Goal: Information Seeking & Learning: Check status

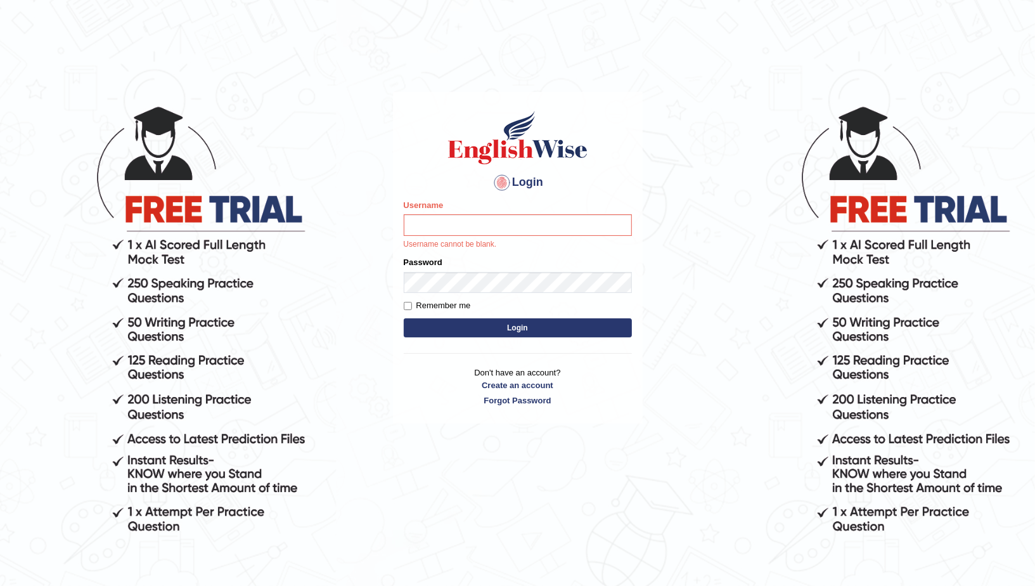
click at [467, 217] on input "Username" at bounding box center [518, 225] width 228 height 22
type input "pelinbaki"
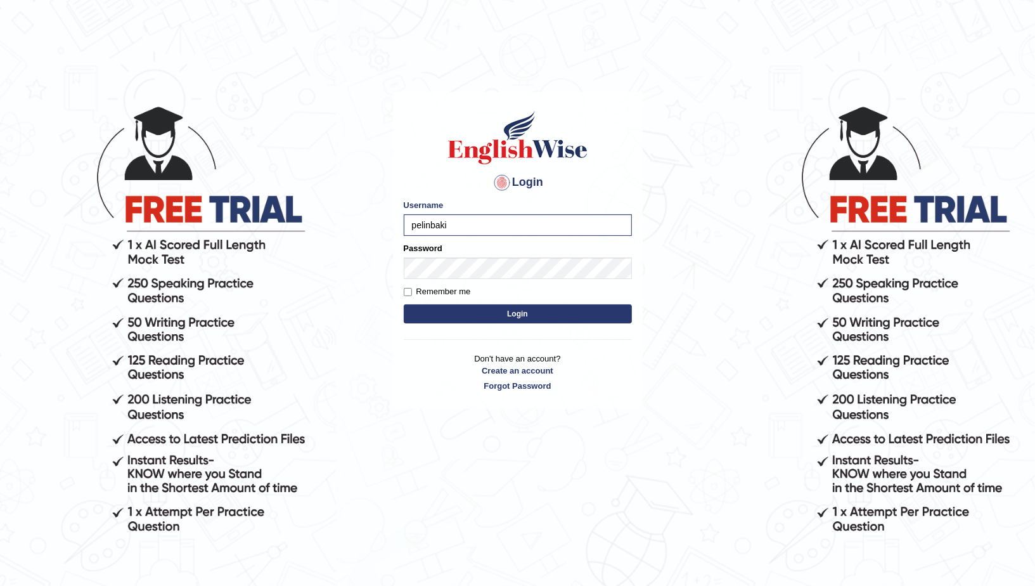
drag, startPoint x: 453, startPoint y: 291, endPoint x: 473, endPoint y: 318, distance: 33.6
click at [453, 291] on label "Remember me" at bounding box center [437, 291] width 67 height 13
click at [412, 291] on input "Remember me" at bounding box center [408, 292] width 8 height 8
checkbox input "true"
click at [473, 318] on button "Login" at bounding box center [518, 313] width 228 height 19
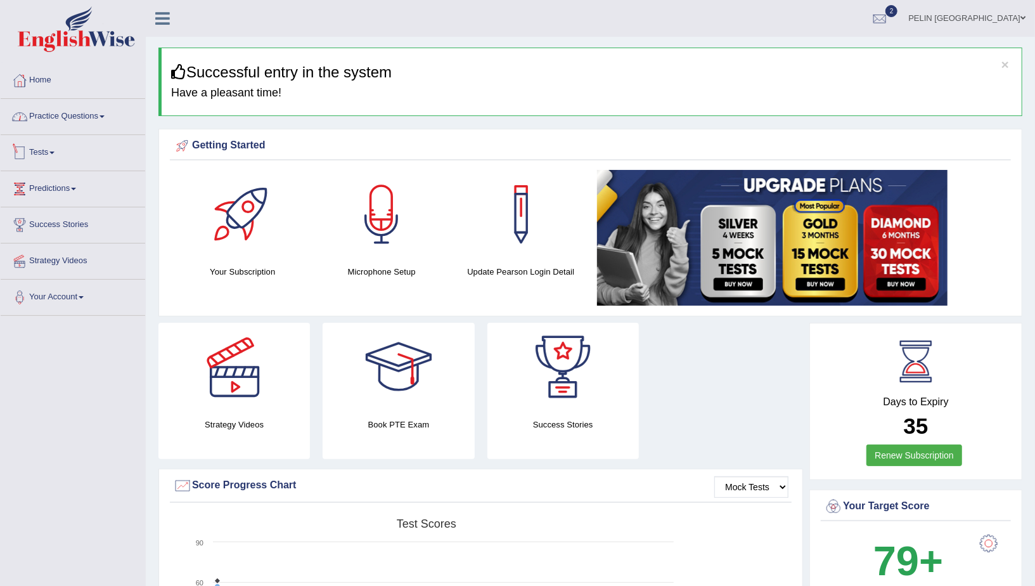
click at [56, 154] on link "Tests" at bounding box center [73, 151] width 145 height 32
click at [54, 224] on link "History" at bounding box center [82, 227] width 119 height 23
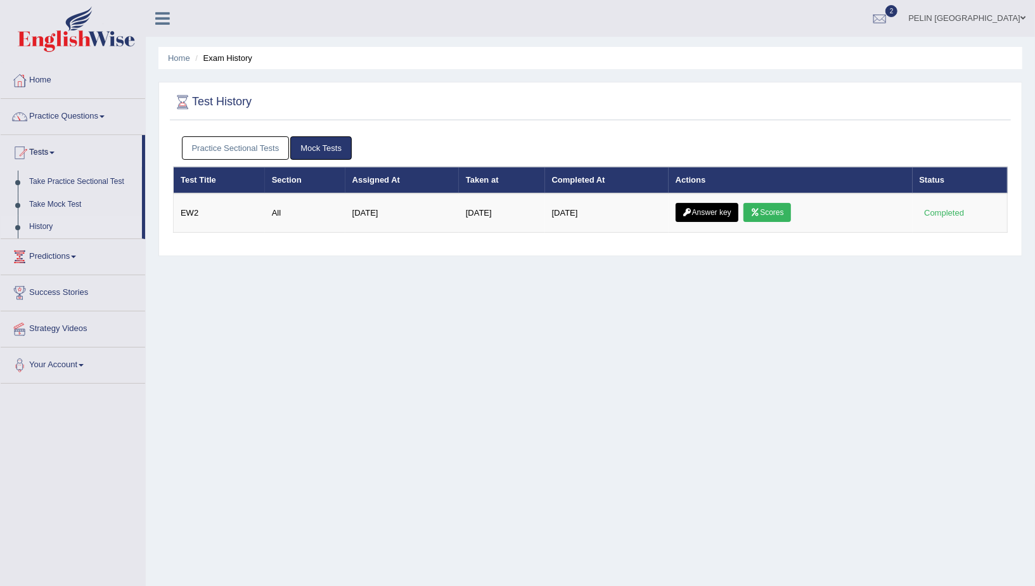
click at [218, 143] on link "Practice Sectional Tests" at bounding box center [236, 147] width 108 height 23
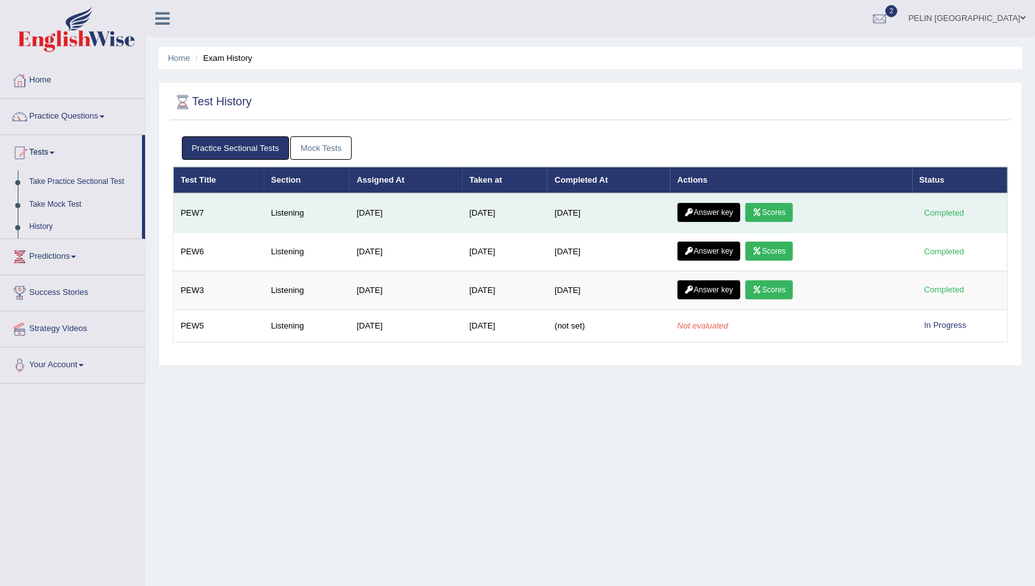
click at [787, 211] on link "Scores" at bounding box center [768, 212] width 47 height 19
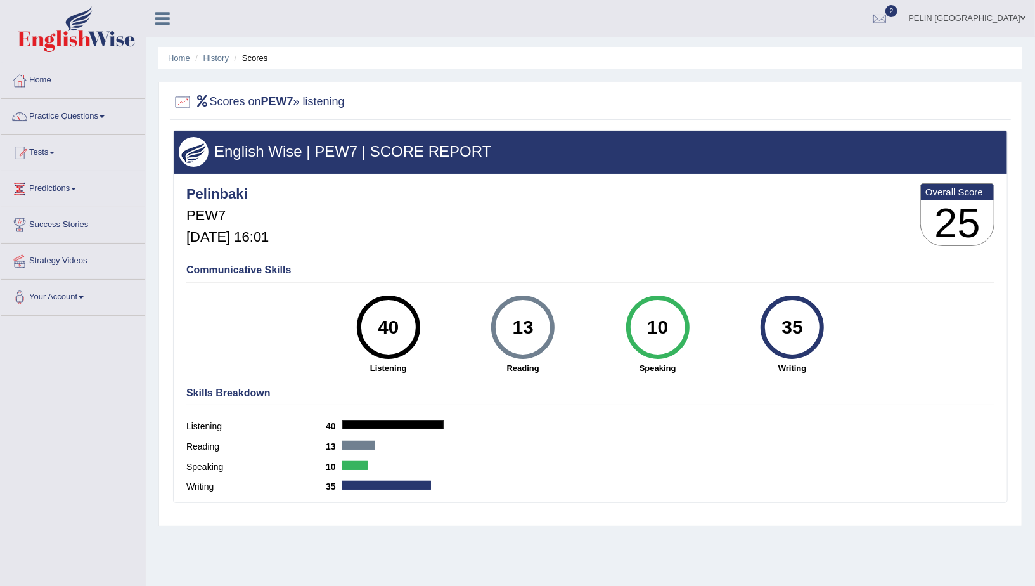
scroll to position [79, 0]
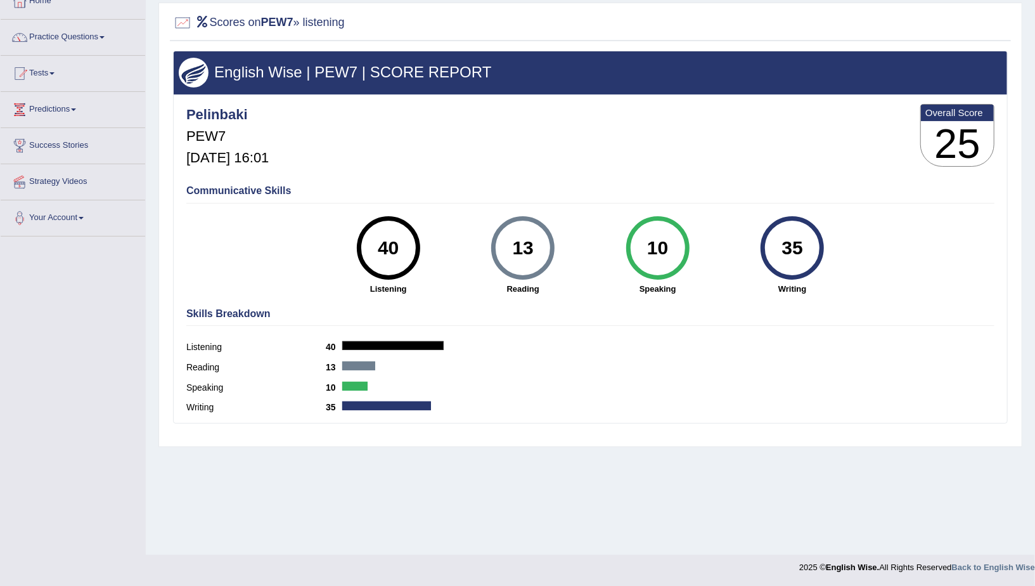
click at [402, 245] on div "40" at bounding box center [388, 247] width 46 height 53
drag, startPoint x: 813, startPoint y: 250, endPoint x: 664, endPoint y: 254, distance: 148.4
click at [813, 250] on div "35" at bounding box center [792, 247] width 46 height 53
drag, startPoint x: 432, startPoint y: 243, endPoint x: 340, endPoint y: 239, distance: 92.0
click at [423, 243] on div "40 Listening" at bounding box center [388, 255] width 135 height 79
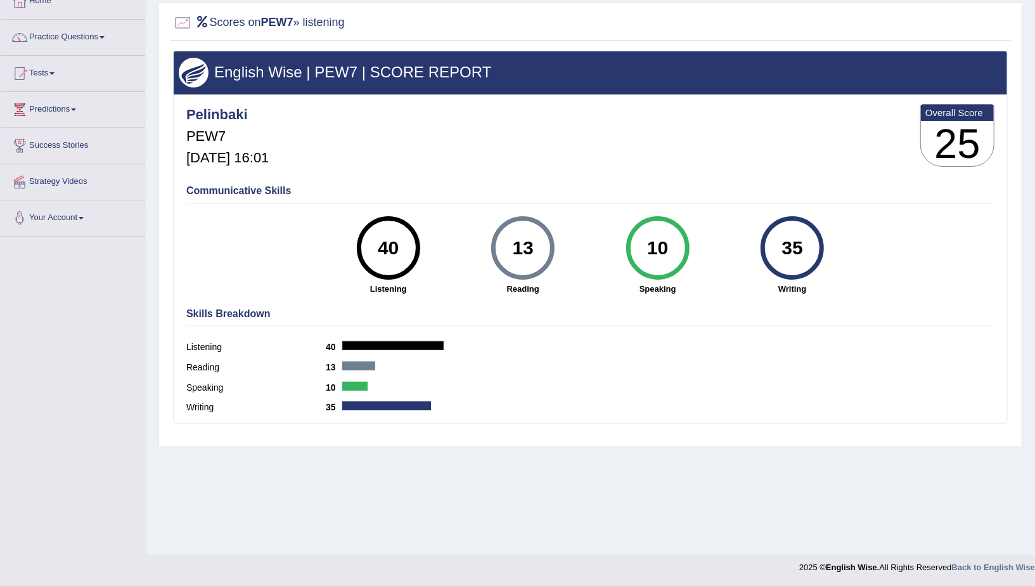
click at [339, 239] on div "40 Listening" at bounding box center [388, 255] width 135 height 79
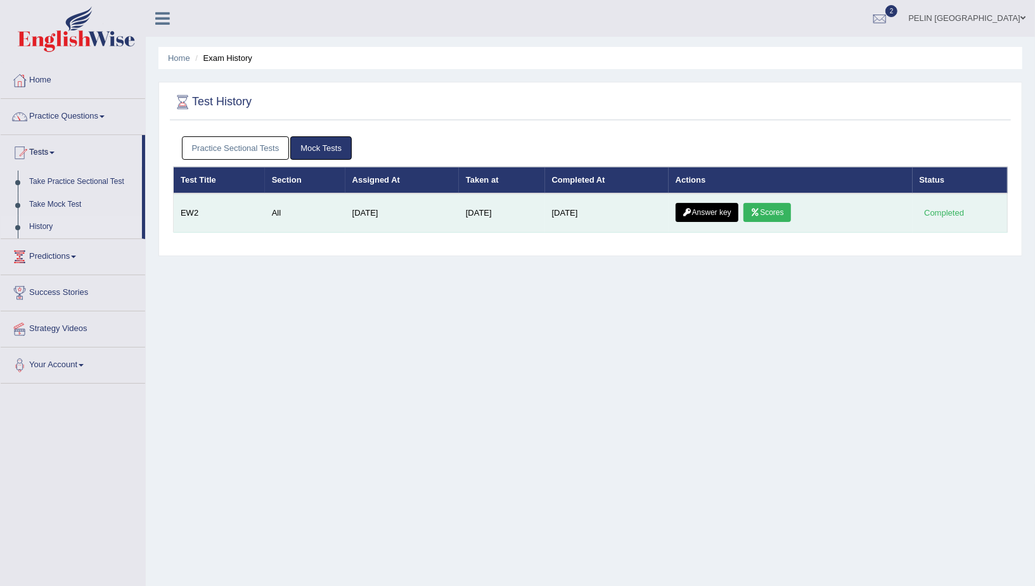
click at [711, 205] on link "Answer key" at bounding box center [707, 212] width 63 height 19
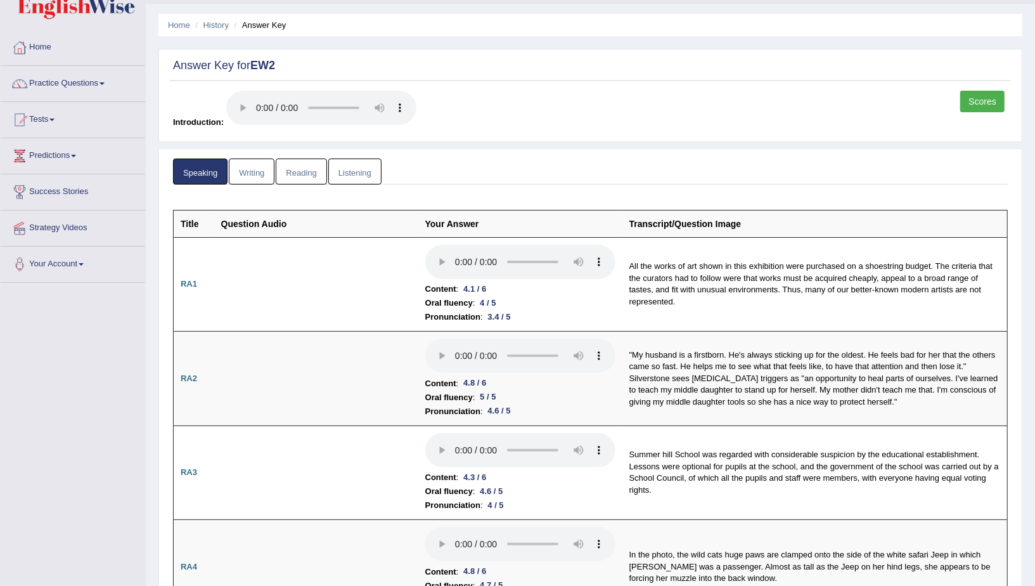
scroll to position [36, 0]
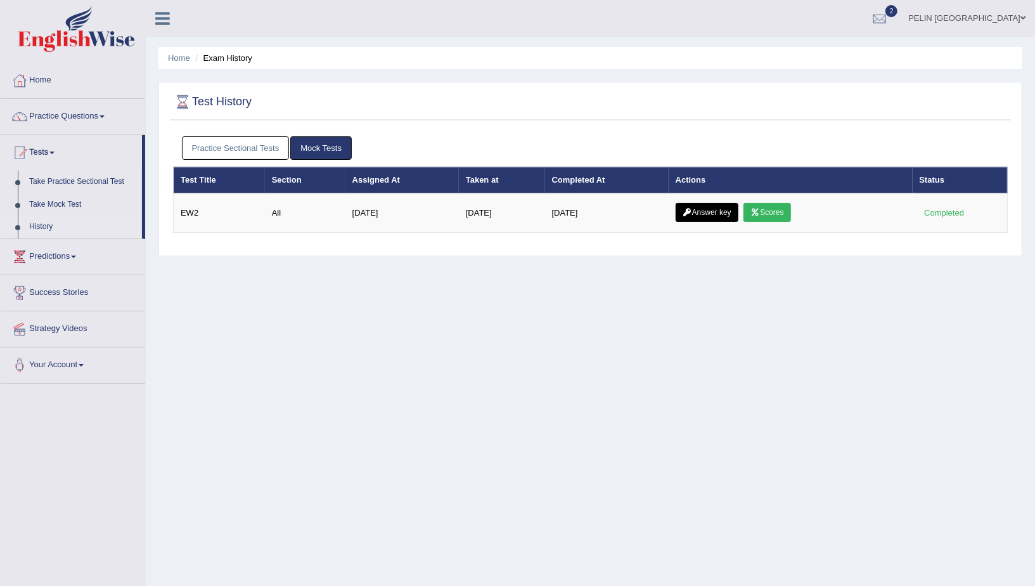
click at [238, 144] on link "Practice Sectional Tests" at bounding box center [236, 147] width 108 height 23
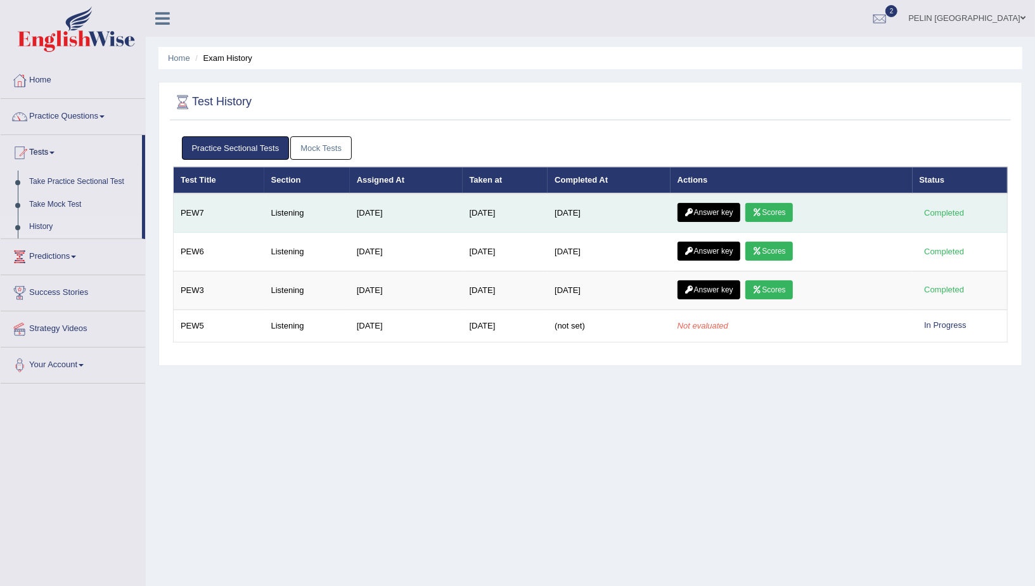
click at [704, 204] on link "Answer key" at bounding box center [709, 212] width 63 height 19
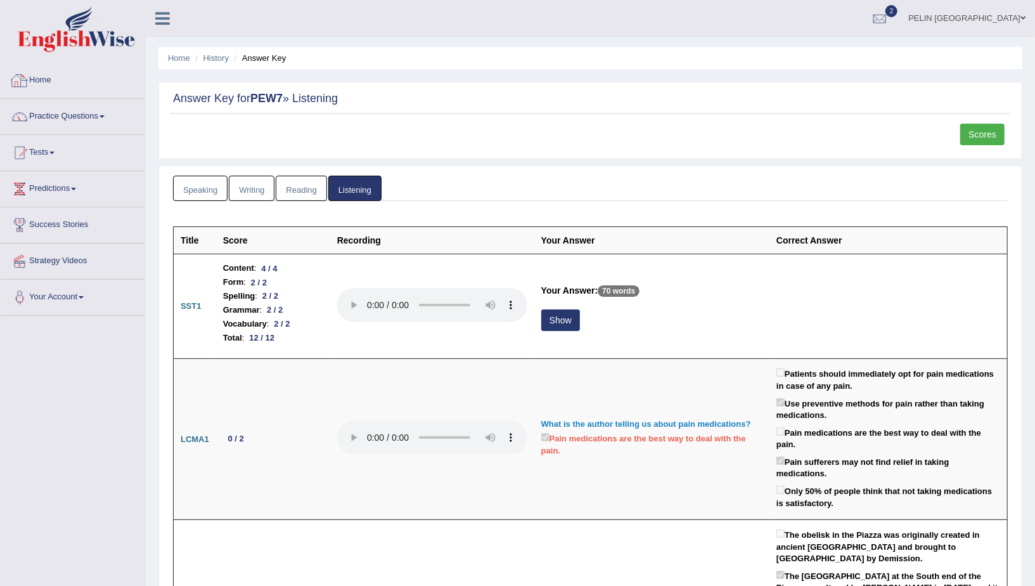
click at [29, 78] on link "Home" at bounding box center [73, 79] width 145 height 32
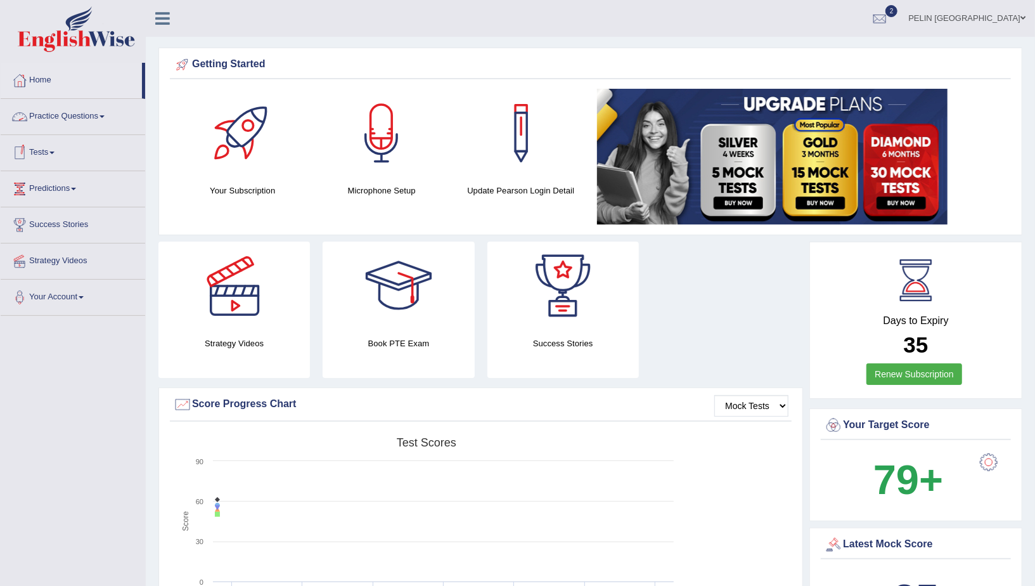
click at [91, 119] on link "Practice Questions" at bounding box center [73, 115] width 145 height 32
